Goal: Information Seeking & Learning: Find specific fact

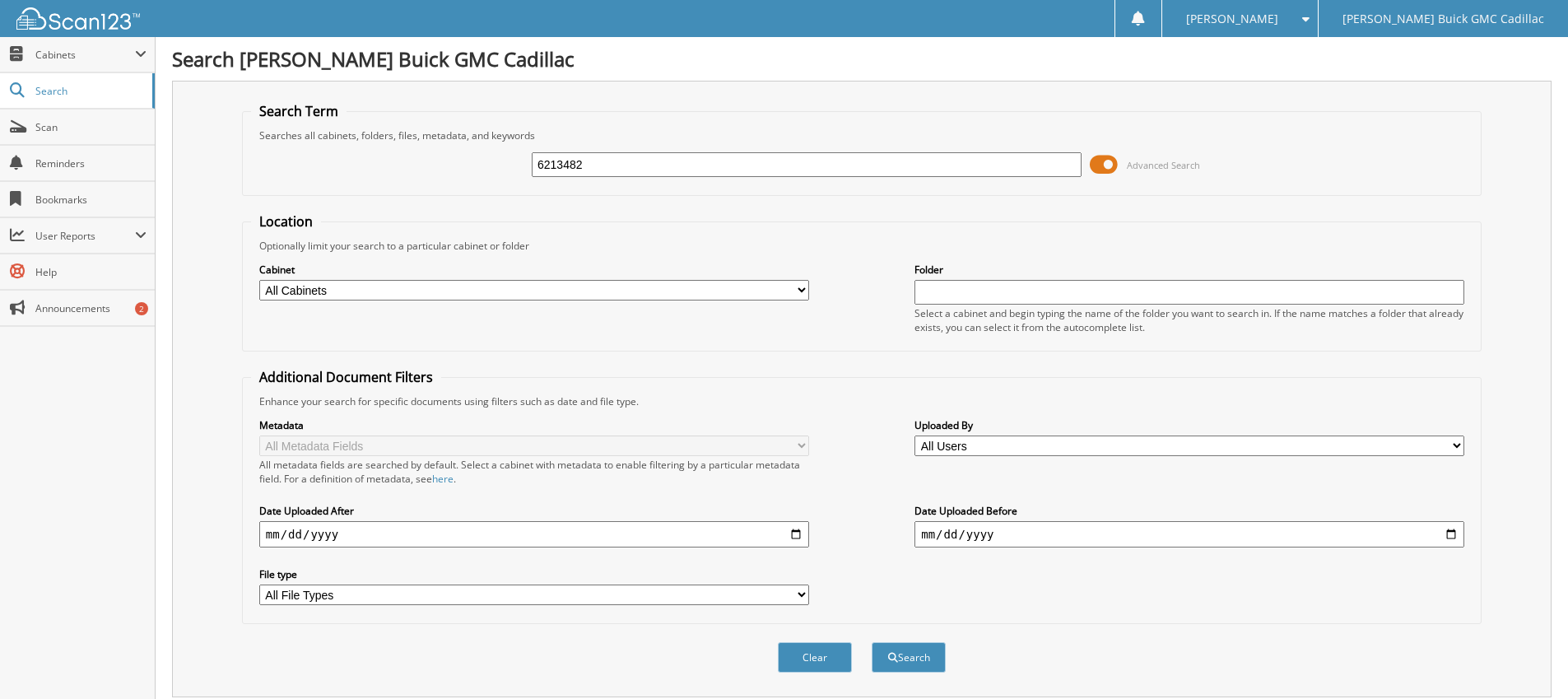
type input "6213482"
click at [872, 643] on button "Search" at bounding box center [909, 658] width 74 height 31
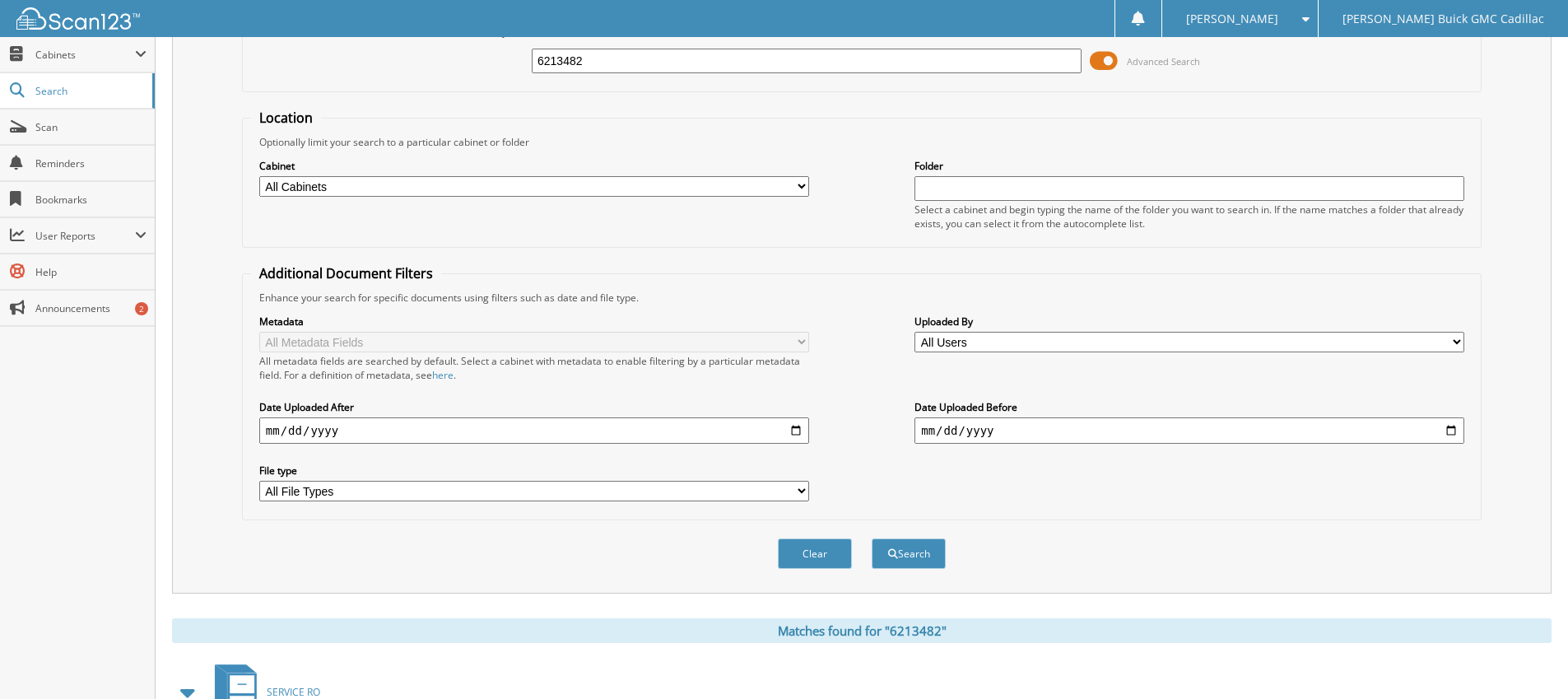
scroll to position [221, 0]
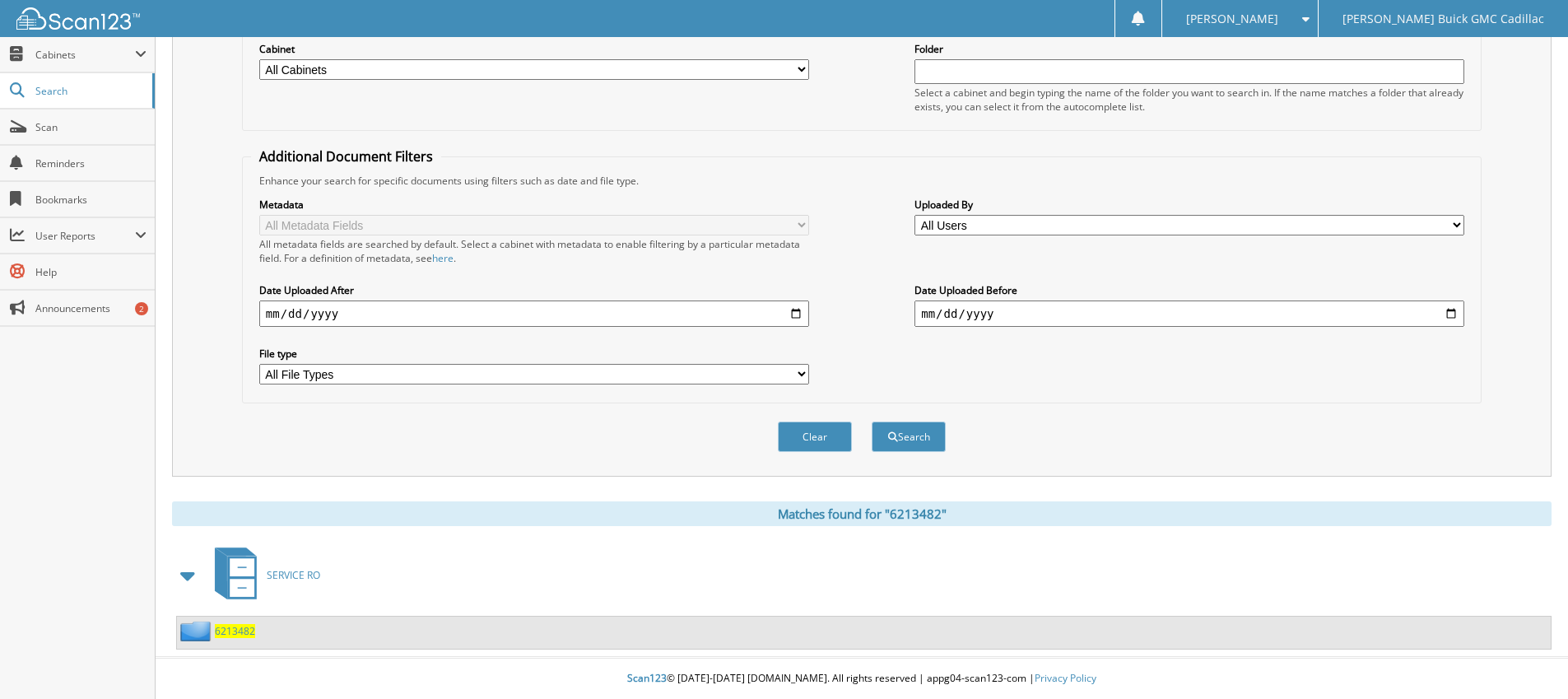
click at [282, 571] on span "SERVICE RO" at bounding box center [293, 575] width 54 height 14
click at [226, 634] on span "6213482" at bounding box center [234, 631] width 40 height 14
